Goal: Task Accomplishment & Management: Use online tool/utility

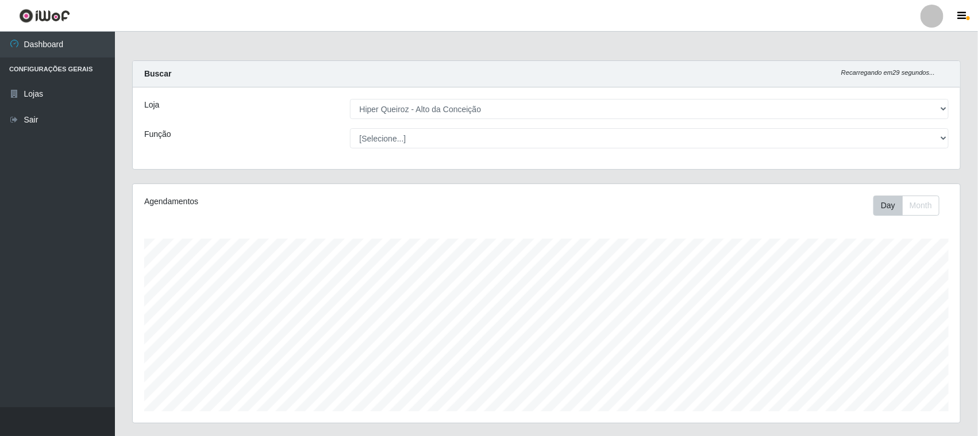
scroll to position [239, 828]
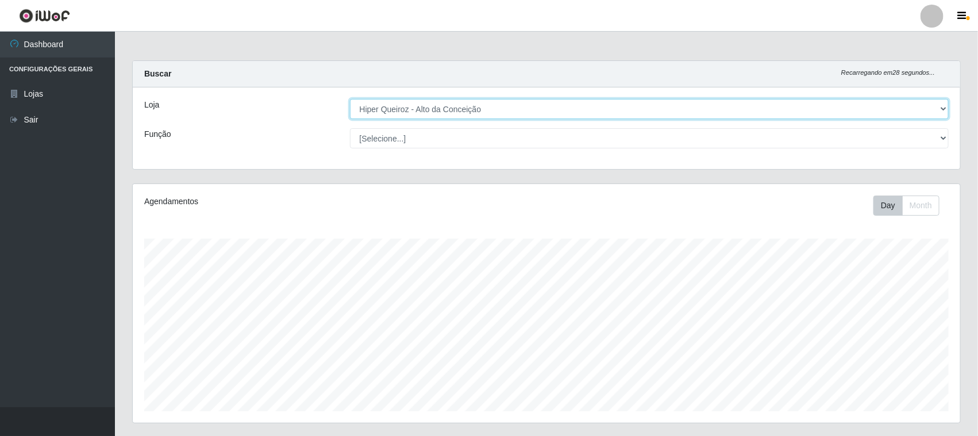
click at [773, 104] on select "[Selecione...] Hiper Queiroz - [GEOGRAPHIC_DATA][PERSON_NAME]" at bounding box center [649, 109] width 599 height 20
click at [351, 99] on select "[Selecione...] Hiper Queiroz - [GEOGRAPHIC_DATA][PERSON_NAME]" at bounding box center [649, 109] width 599 height 20
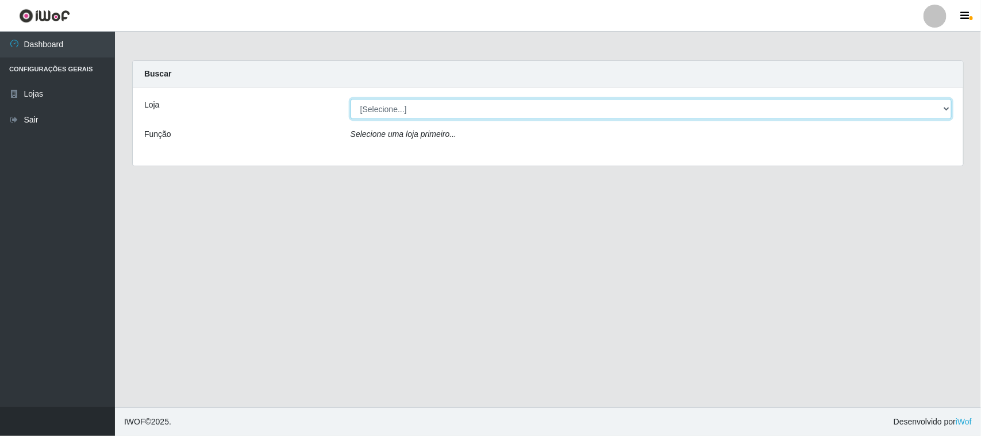
click at [690, 107] on select "[Selecione...] Hiper Queiroz - [GEOGRAPHIC_DATA][PERSON_NAME]" at bounding box center [651, 109] width 601 height 20
select select "515"
click at [351, 99] on select "[Selecione...] Hiper Queiroz - [GEOGRAPHIC_DATA][PERSON_NAME]" at bounding box center [651, 109] width 601 height 20
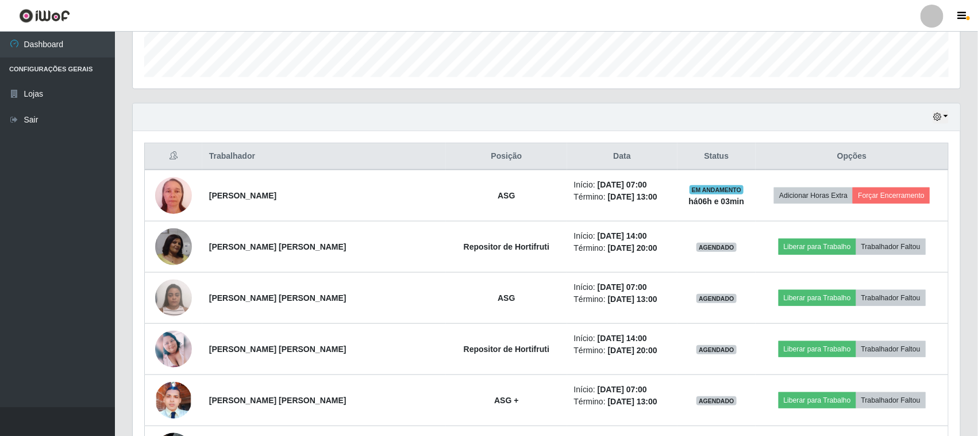
scroll to position [359, 0]
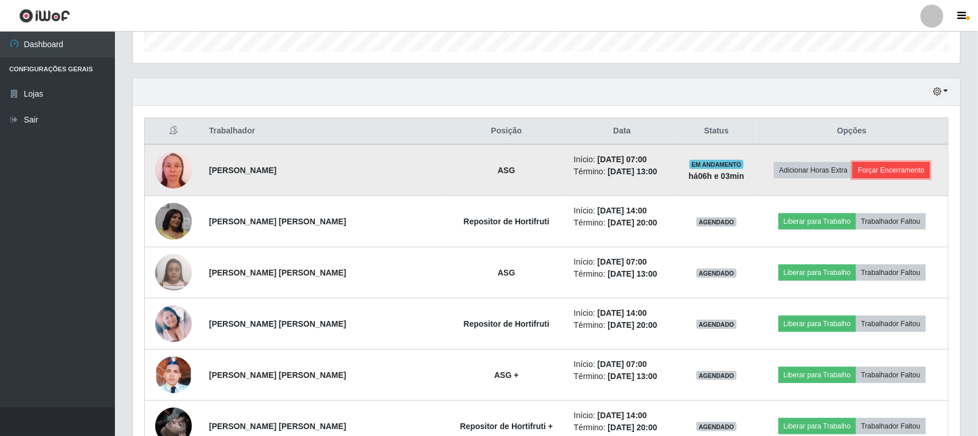
click at [880, 171] on button "Forçar Encerramento" at bounding box center [891, 170] width 77 height 16
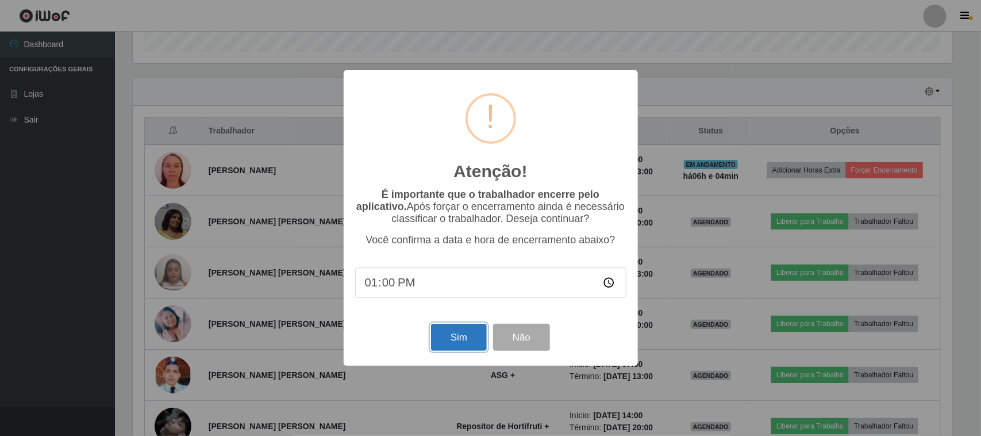
drag, startPoint x: 475, startPoint y: 347, endPoint x: 466, endPoint y: 345, distance: 9.4
click at [466, 345] on button "Sim" at bounding box center [459, 337] width 56 height 27
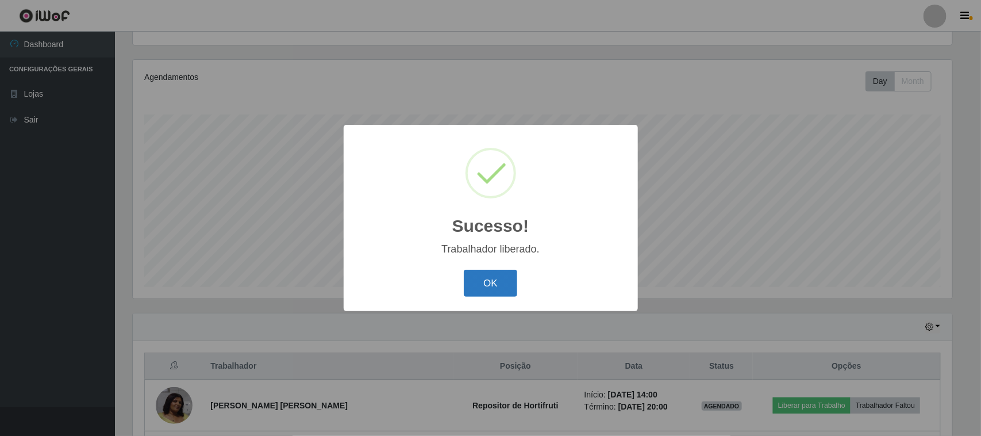
click at [487, 284] on button "OK" at bounding box center [490, 283] width 53 height 27
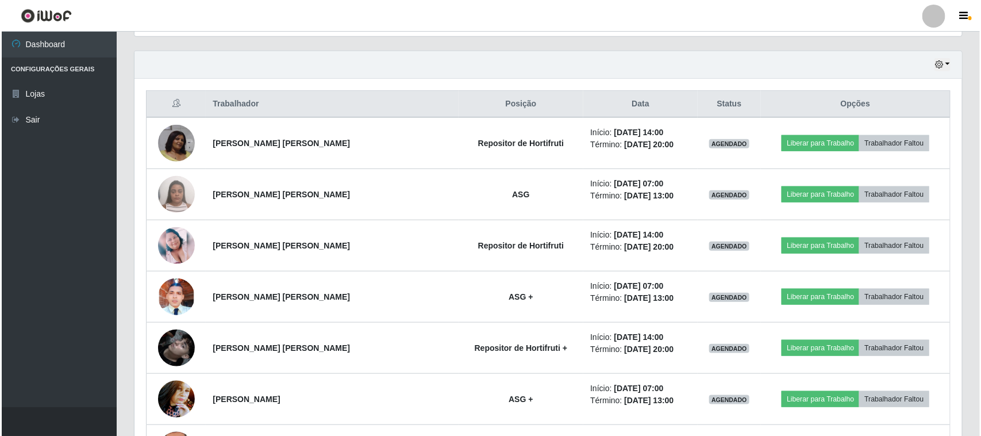
scroll to position [411, 0]
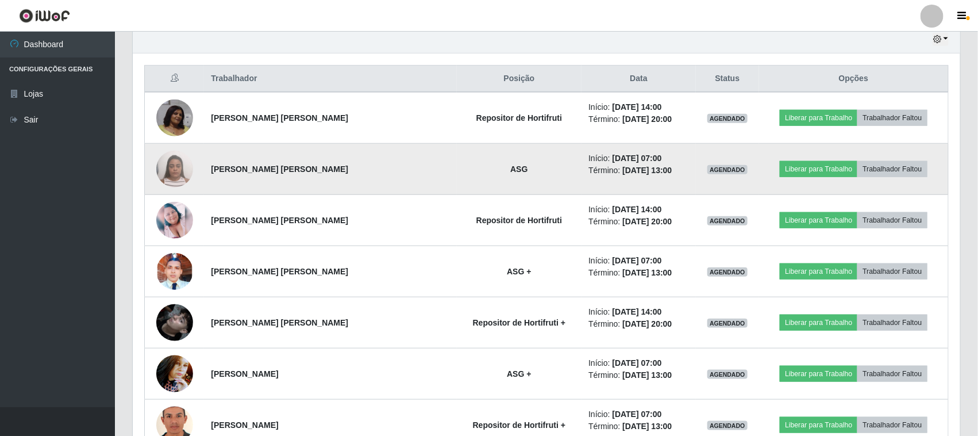
click at [168, 171] on img at bounding box center [174, 168] width 37 height 49
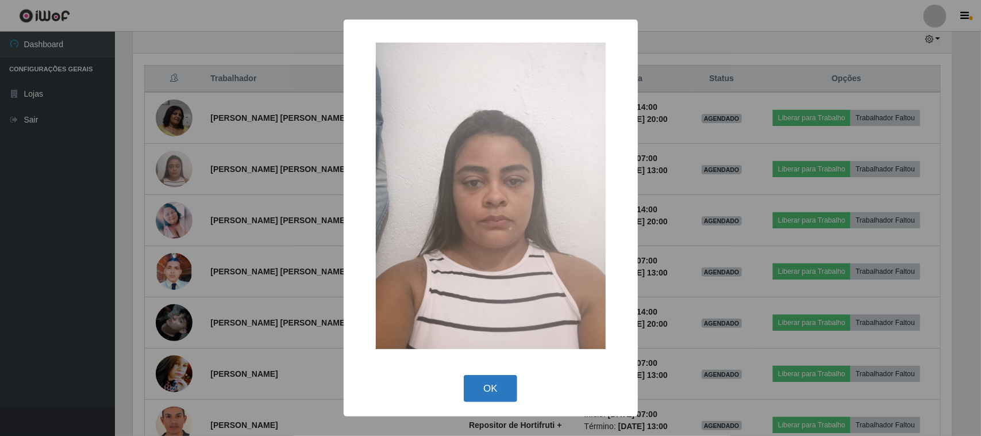
click at [475, 385] on button "OK" at bounding box center [490, 388] width 53 height 27
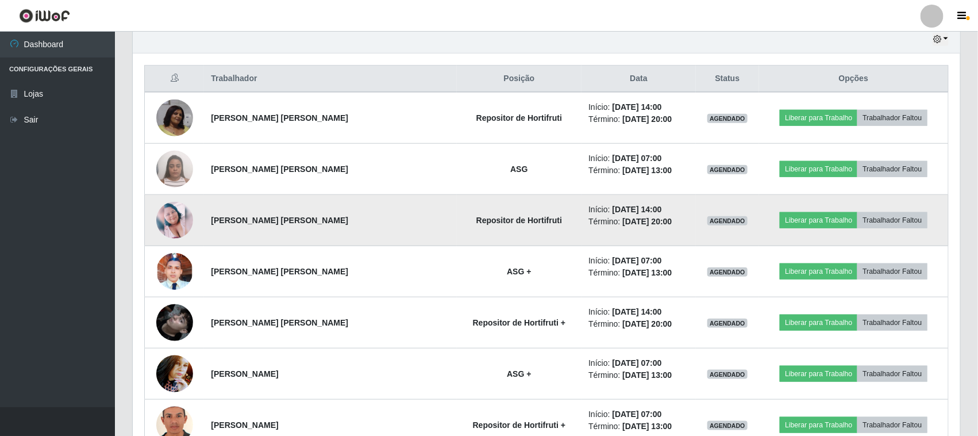
scroll to position [555, 0]
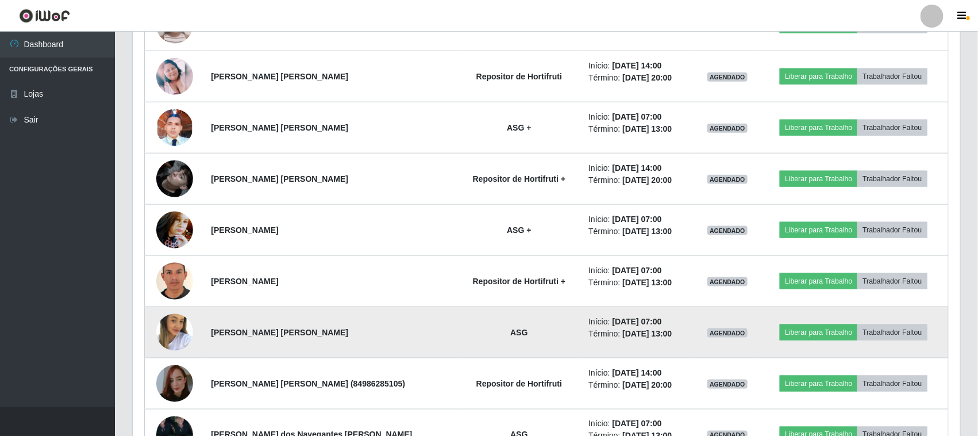
drag, startPoint x: 176, startPoint y: 314, endPoint x: 176, endPoint y: 322, distance: 8.6
click at [176, 318] on td at bounding box center [175, 332] width 60 height 51
click at [176, 320] on img at bounding box center [174, 332] width 37 height 57
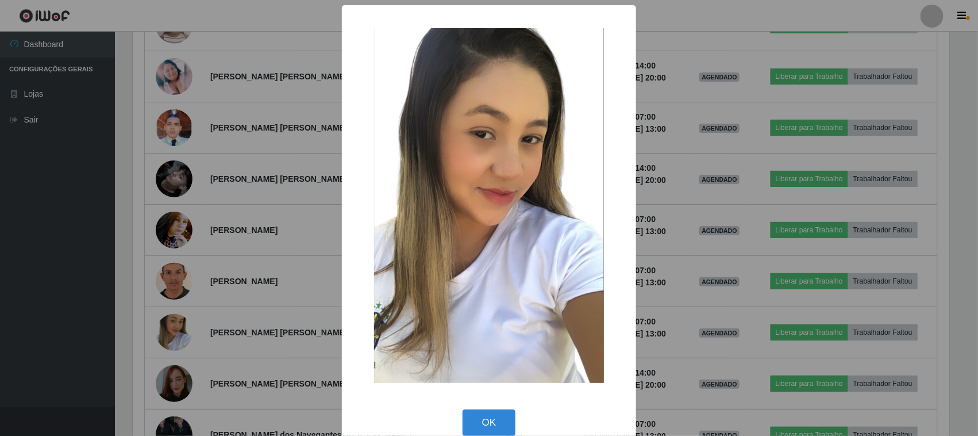
scroll to position [239, 820]
click at [475, 420] on button "OK" at bounding box center [490, 422] width 53 height 27
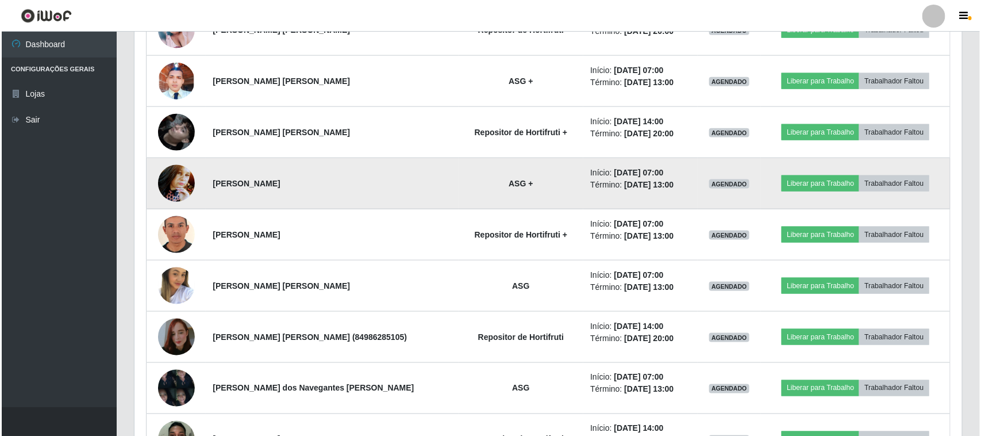
scroll to position [627, 0]
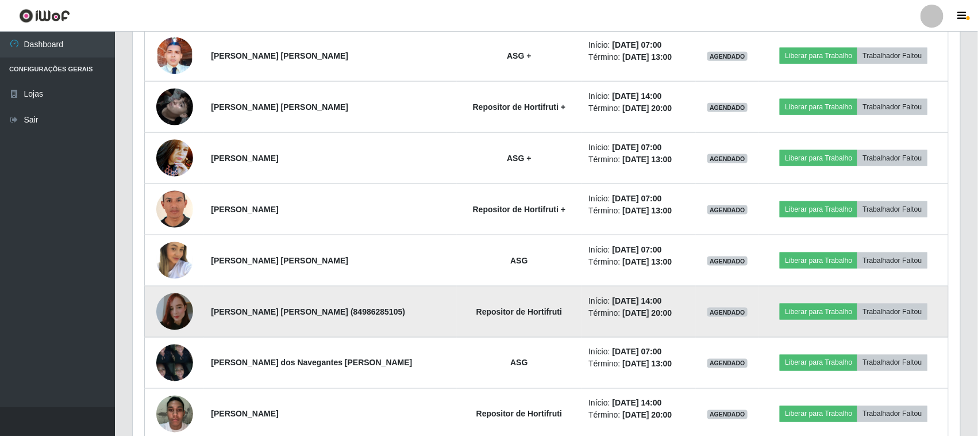
click at [162, 317] on img at bounding box center [174, 312] width 37 height 66
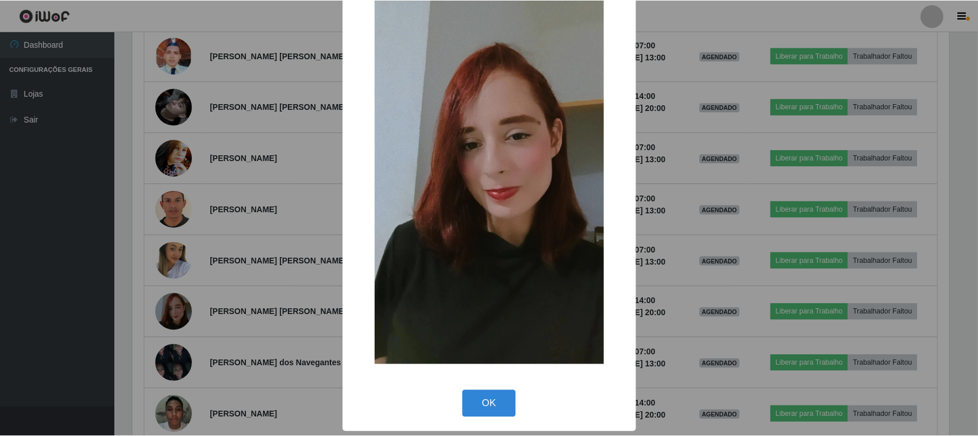
scroll to position [73, 0]
click at [478, 398] on button "OK" at bounding box center [490, 403] width 53 height 27
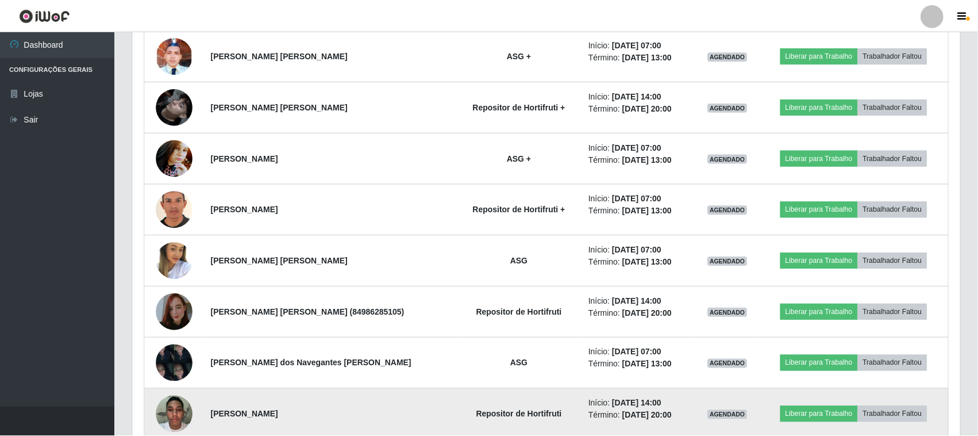
scroll to position [0, 0]
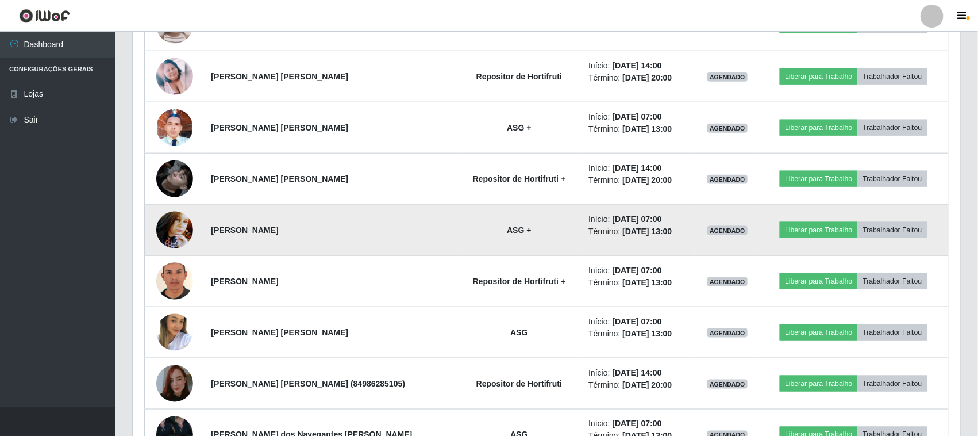
click at [179, 230] on img at bounding box center [174, 229] width 37 height 49
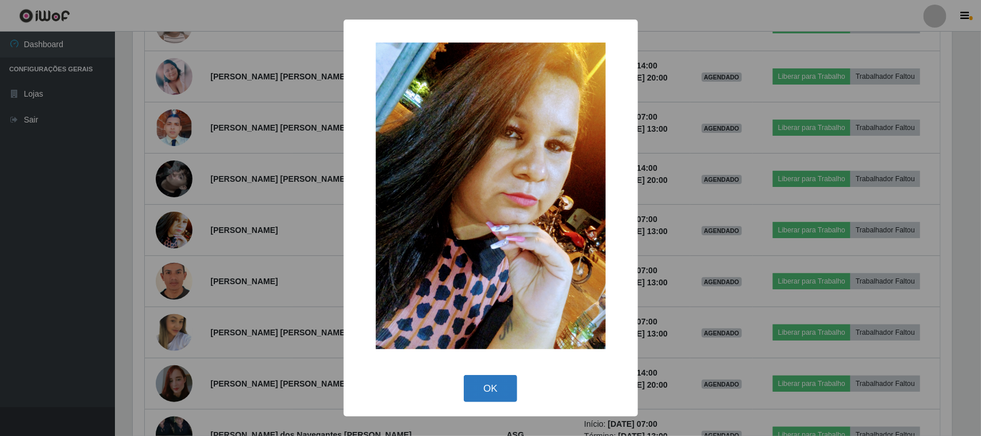
click at [481, 386] on button "OK" at bounding box center [490, 388] width 53 height 27
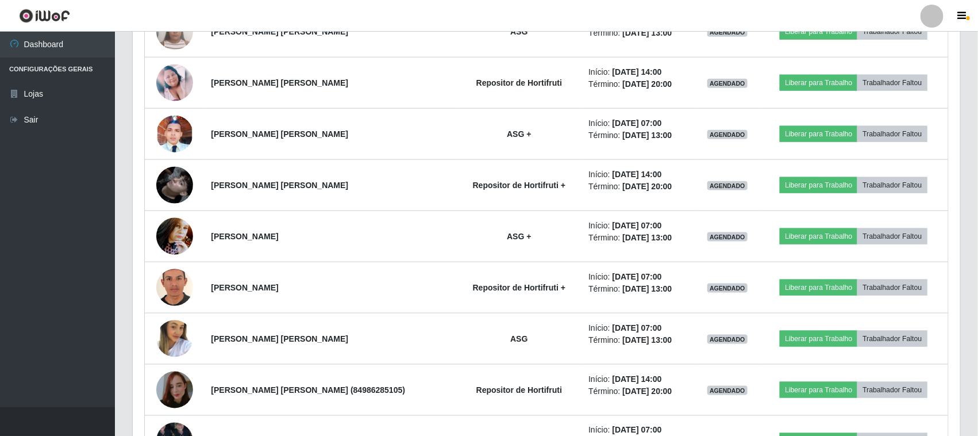
scroll to position [411, 0]
